Goal: Information Seeking & Learning: Learn about a topic

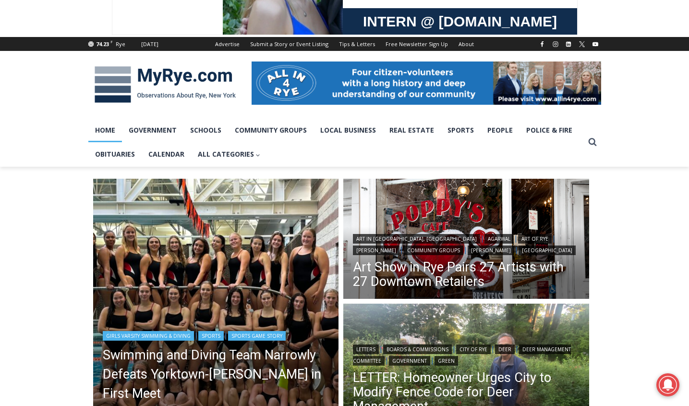
scroll to position [90, 0]
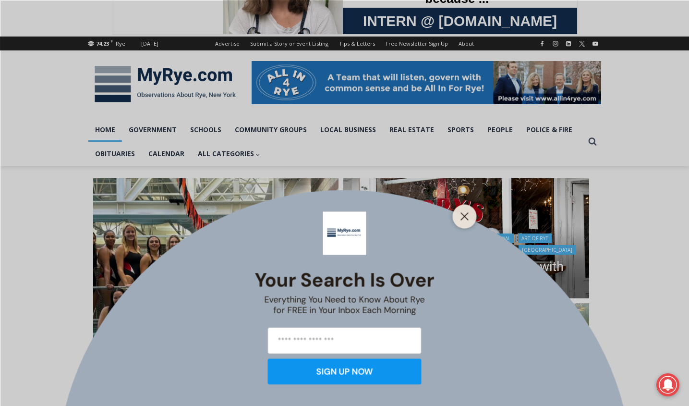
drag, startPoint x: 462, startPoint y: 211, endPoint x: 457, endPoint y: 211, distance: 4.8
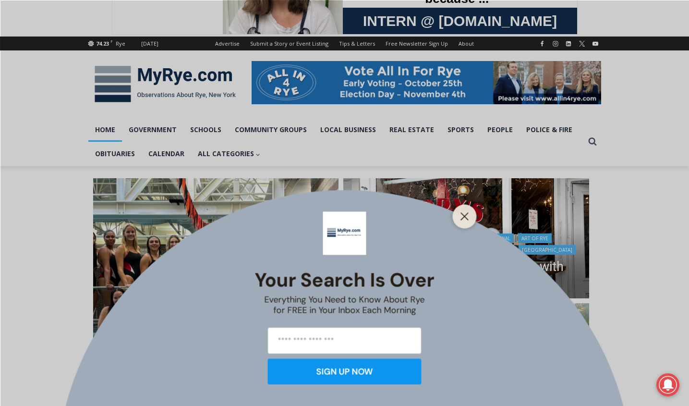
click at [463, 211] on button "Close" at bounding box center [464, 215] width 13 height 13
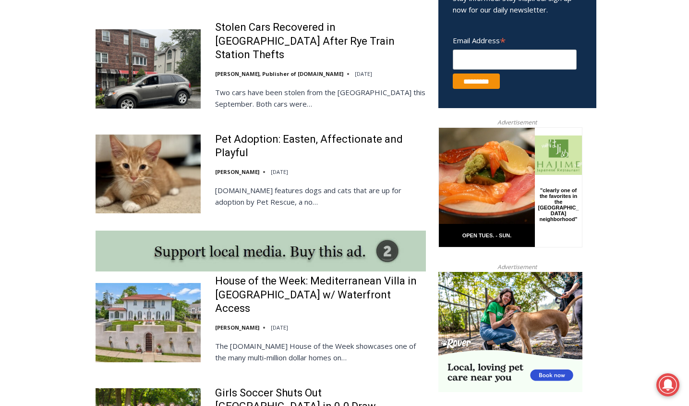
scroll to position [668, 0]
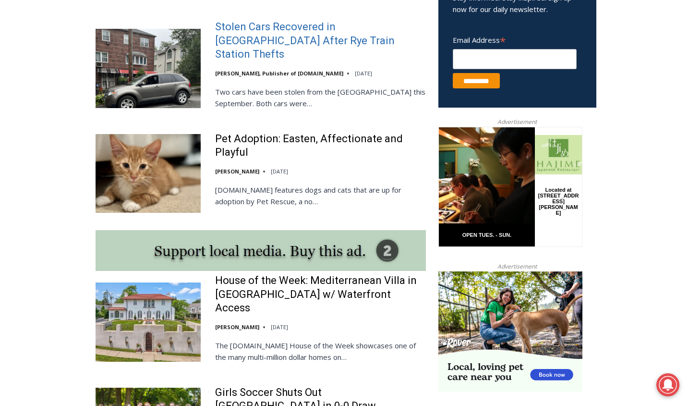
click at [264, 33] on link "Stolen Cars Recovered in [GEOGRAPHIC_DATA] After Rye Train Station Thefts" at bounding box center [320, 40] width 211 height 41
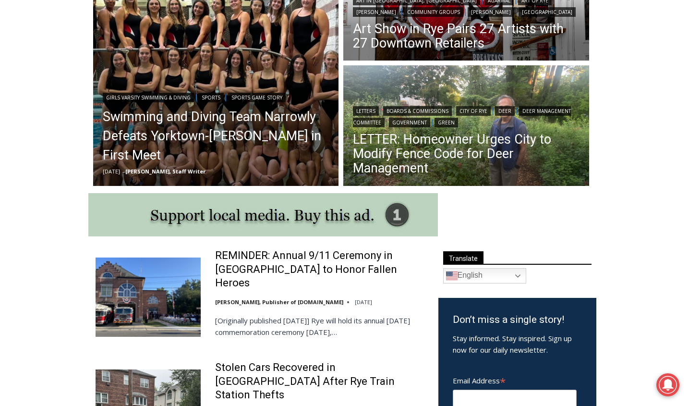
scroll to position [327, 0]
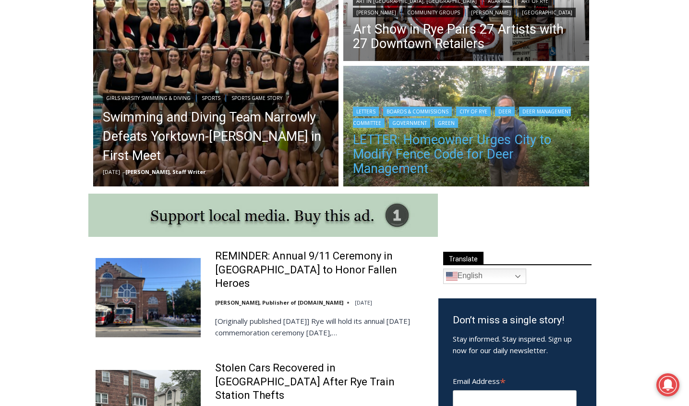
click at [370, 153] on link "LETTER: Homeowner Urges City to Modify Fence Code for Deer Management" at bounding box center [466, 153] width 227 height 43
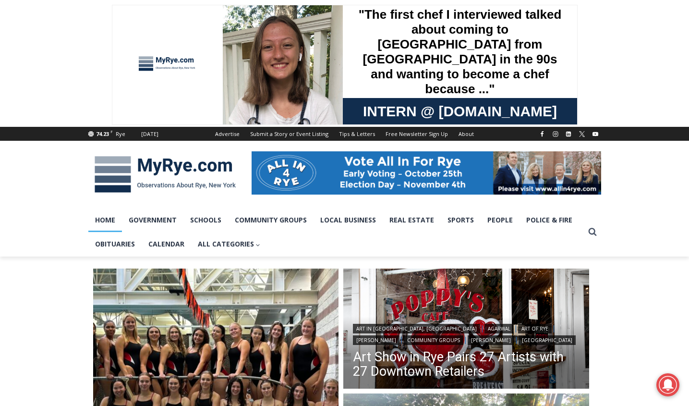
scroll to position [0, 0]
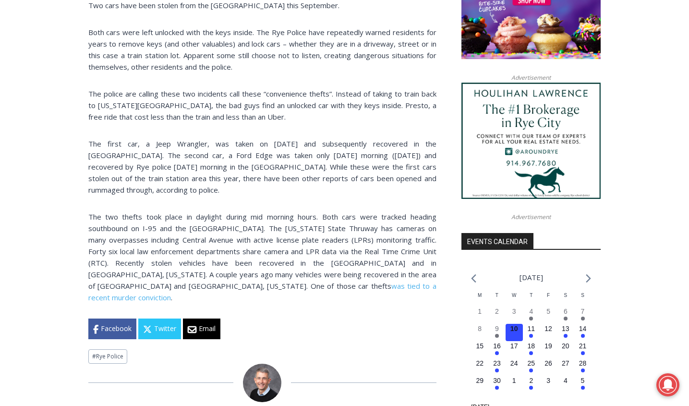
scroll to position [840, 0]
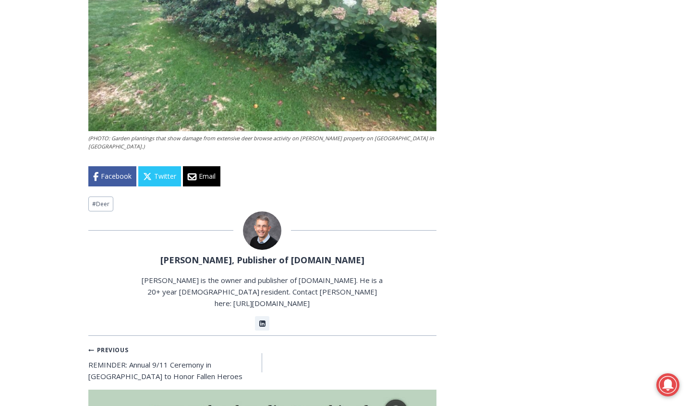
scroll to position [2133, 0]
